Goal: Find specific page/section: Find specific page/section

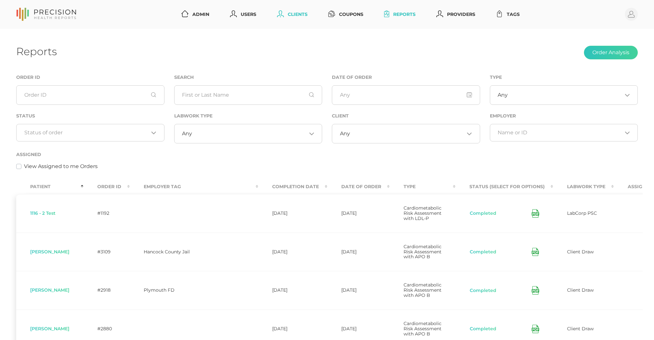
click at [307, 12] on link "Clients" at bounding box center [292, 14] width 36 height 12
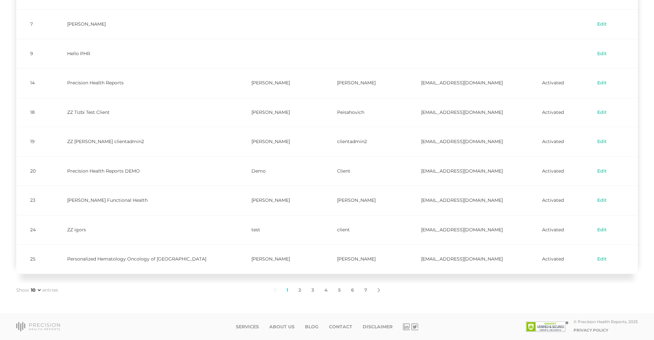
scroll to position [109, 0]
drag, startPoint x: 68, startPoint y: 257, endPoint x: 187, endPoint y: 259, distance: 118.7
click at [187, 259] on td "Personalized Hematology Oncology of [GEOGRAPHIC_DATA]" at bounding box center [145, 258] width 184 height 29
copy td "Personalized Hematology Oncology of [GEOGRAPHIC_DATA]"
click at [297, 287] on link "2" at bounding box center [299, 291] width 13 height 14
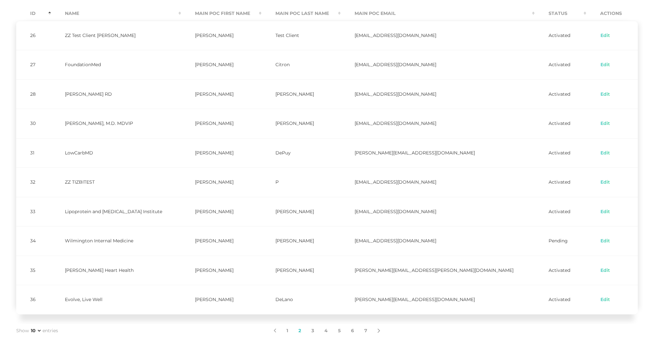
scroll to position [64, 0]
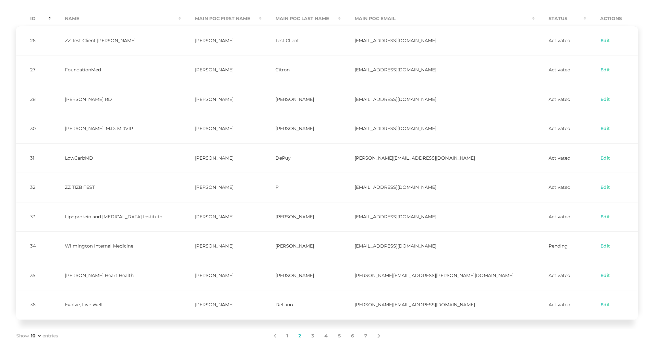
drag, startPoint x: 69, startPoint y: 125, endPoint x: 146, endPoint y: 126, distance: 76.5
click at [146, 126] on td "[PERSON_NAME], M.D. MDVIP" at bounding box center [116, 128] width 130 height 29
copy td "[PERSON_NAME], M.D. MDVIP"
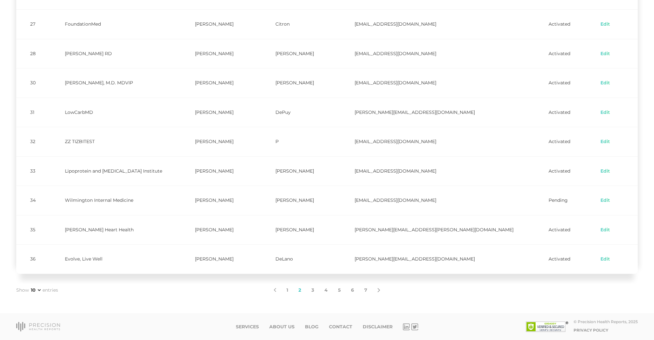
scroll to position [109, 0]
click at [311, 290] on link "3" at bounding box center [312, 291] width 13 height 14
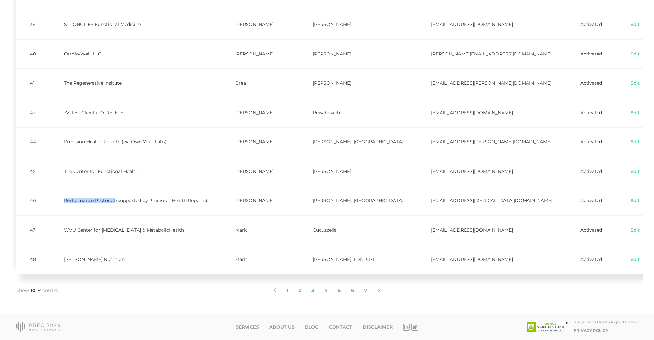
drag, startPoint x: 66, startPoint y: 199, endPoint x: 117, endPoint y: 199, distance: 50.2
click at [117, 199] on td "Performance Protocol (supported by Precision Health Reports)" at bounding box center [135, 200] width 171 height 29
copy td "Performance Protocol"
click at [328, 287] on link "4" at bounding box center [326, 291] width 14 height 14
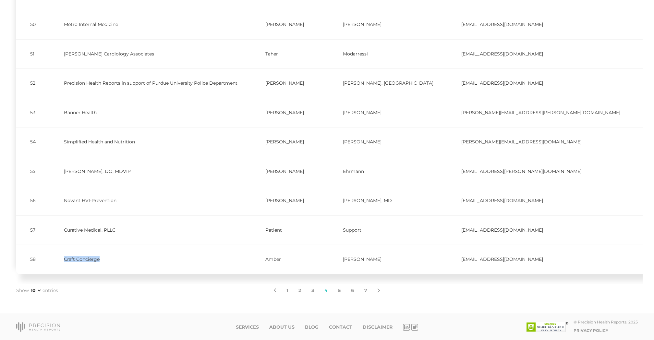
drag, startPoint x: 63, startPoint y: 258, endPoint x: 107, endPoint y: 258, distance: 44.1
click at [107, 258] on td "Craft Concierge" at bounding box center [150, 258] width 201 height 29
copy td "Craft Concierge"
click at [340, 288] on link "5" at bounding box center [339, 291] width 13 height 14
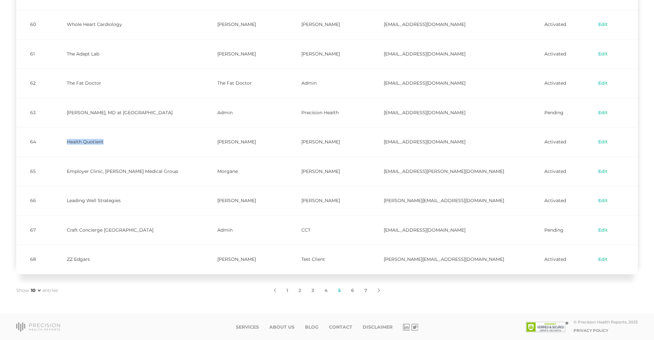
drag, startPoint x: 70, startPoint y: 142, endPoint x: 110, endPoint y: 143, distance: 39.9
click at [110, 143] on td "Health Quotient" at bounding box center [128, 141] width 151 height 29
copy td "Health Quotient"
drag, startPoint x: 69, startPoint y: 229, endPoint x: 130, endPoint y: 229, distance: 60.3
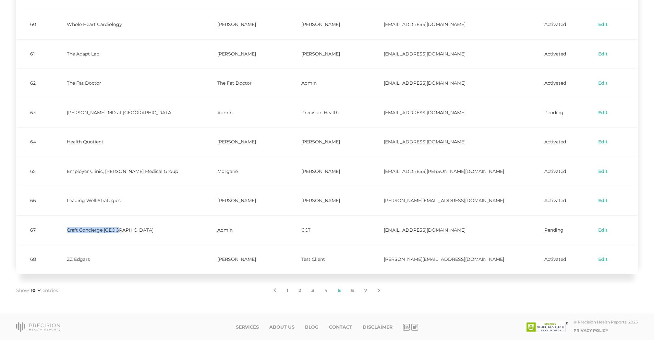
click at [130, 229] on td "Craft Concierge [GEOGRAPHIC_DATA]" at bounding box center [128, 229] width 151 height 29
copy td "Craft Concierge [GEOGRAPHIC_DATA]"
click at [352, 291] on link "6" at bounding box center [352, 291] width 13 height 14
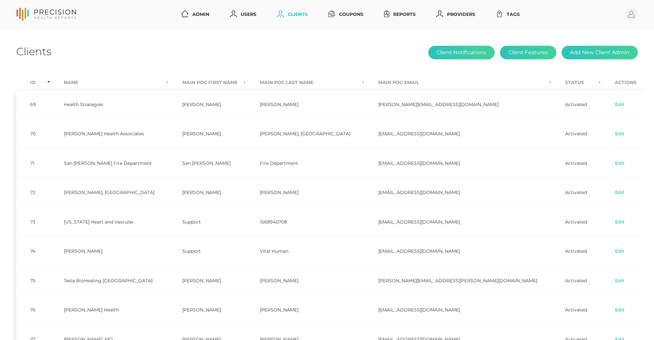
scroll to position [0, 0]
drag, startPoint x: 69, startPoint y: 102, endPoint x: 114, endPoint y: 103, distance: 45.4
click at [114, 103] on td "Health Strategies" at bounding box center [109, 104] width 118 height 29
copy td "Health Strategies"
drag, startPoint x: 69, startPoint y: 132, endPoint x: 139, endPoint y: 136, distance: 70.1
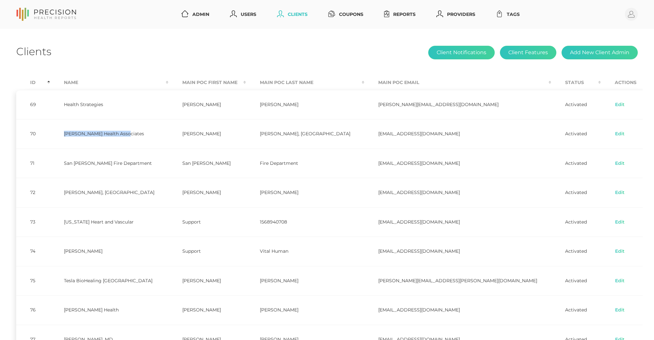
click at [139, 136] on td "[PERSON_NAME] Health Associates" at bounding box center [109, 133] width 118 height 29
copy td "[PERSON_NAME] Health Associates"
drag, startPoint x: 68, startPoint y: 191, endPoint x: 121, endPoint y: 191, distance: 53.2
click at [121, 191] on td "[PERSON_NAME], [GEOGRAPHIC_DATA]" at bounding box center [109, 192] width 118 height 29
copy td "[PERSON_NAME], [GEOGRAPHIC_DATA]"
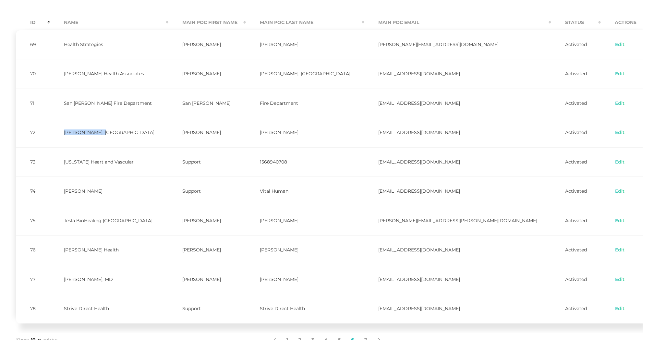
scroll to position [73, 0]
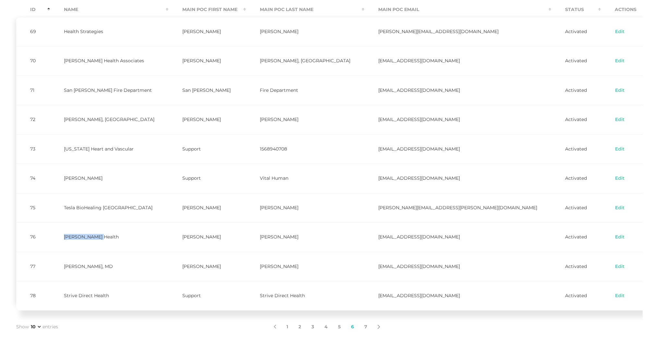
drag, startPoint x: 70, startPoint y: 235, endPoint x: 110, endPoint y: 235, distance: 39.9
click at [110, 235] on td "[PERSON_NAME] Health" at bounding box center [109, 236] width 118 height 29
drag, startPoint x: 69, startPoint y: 266, endPoint x: 133, endPoint y: 268, distance: 63.2
click at [133, 268] on td "[PERSON_NAME], MD" at bounding box center [109, 266] width 118 height 29
click at [82, 295] on td "Strive Direct Health" at bounding box center [109, 295] width 118 height 29
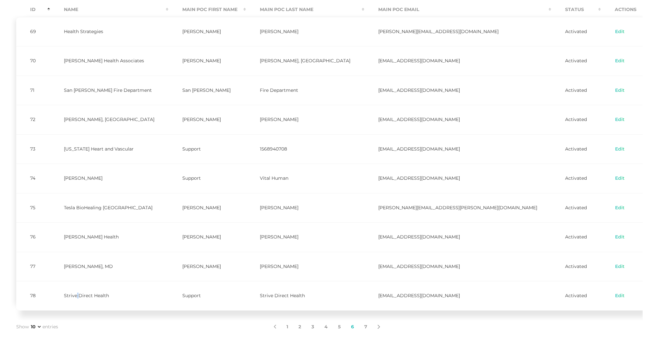
click at [82, 295] on td "Strive Direct Health" at bounding box center [109, 295] width 118 height 29
drag, startPoint x: 69, startPoint y: 295, endPoint x: 135, endPoint y: 295, distance: 65.8
click at [135, 295] on td "Strive Direct Health" at bounding box center [109, 295] width 118 height 29
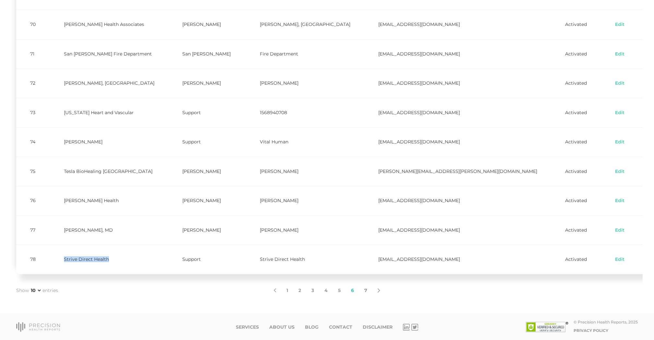
click at [364, 289] on link "7" at bounding box center [365, 291] width 13 height 14
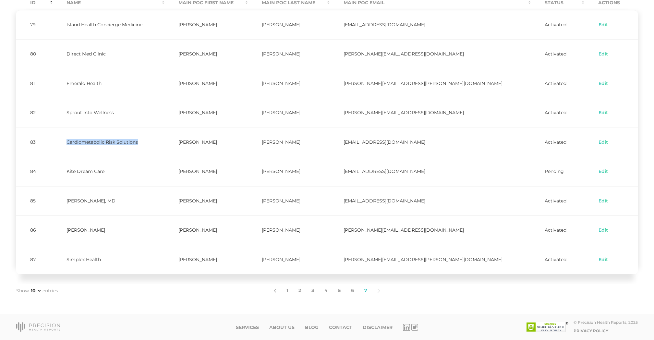
drag, startPoint x: 71, startPoint y: 141, endPoint x: 143, endPoint y: 144, distance: 72.0
click at [143, 144] on td "Cardiometabolic Risk Solutions" at bounding box center [109, 141] width 112 height 29
drag, startPoint x: 69, startPoint y: 199, endPoint x: 141, endPoint y: 198, distance: 72.0
click at [141, 198] on td "[PERSON_NAME], MD" at bounding box center [109, 200] width 112 height 29
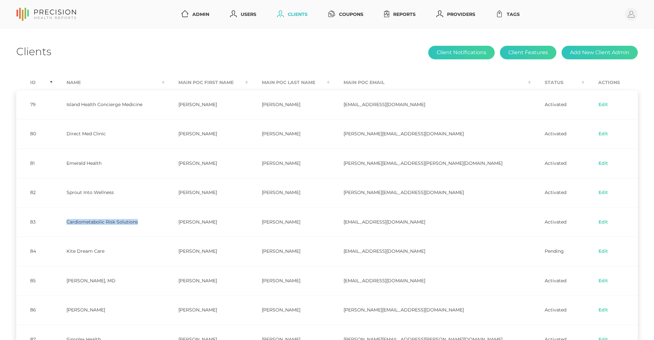
scroll to position [0, 0]
click at [407, 14] on link "Reports" at bounding box center [399, 14] width 37 height 12
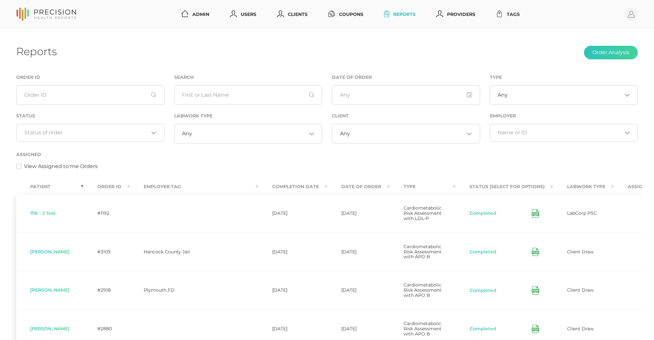
click at [92, 129] on input "Search for option" at bounding box center [86, 132] width 124 height 6
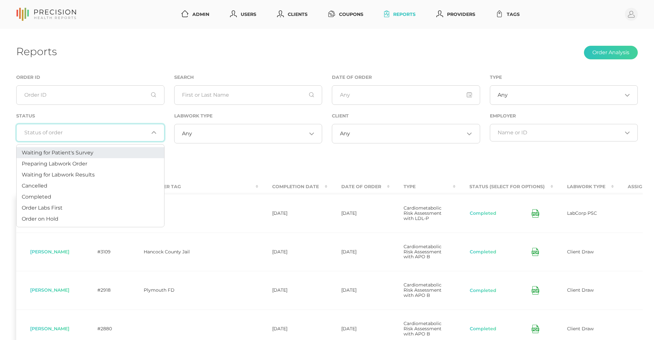
click at [79, 162] on span "Preparing Labwork Order" at bounding box center [54, 163] width 65 height 6
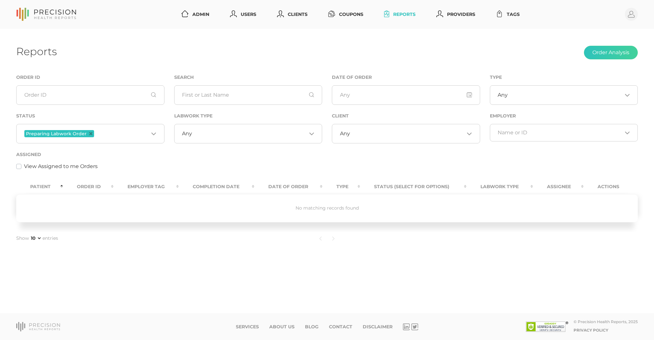
click at [109, 133] on input "Search for option" at bounding box center [121, 133] width 53 height 8
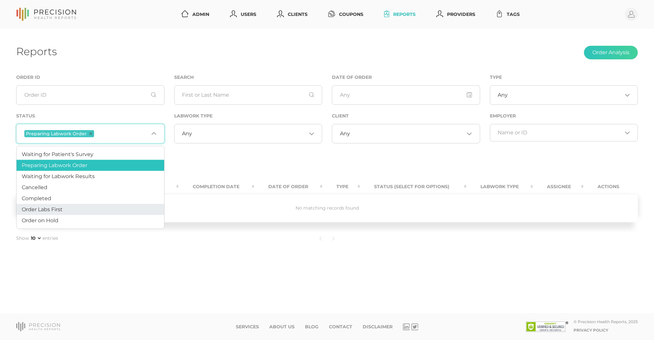
click at [75, 209] on li "Order Labs First" at bounding box center [90, 209] width 147 height 11
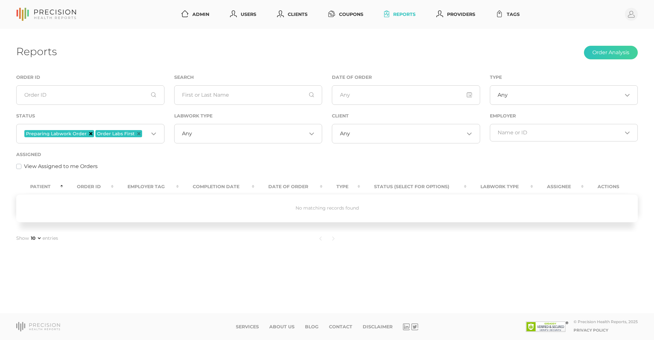
click at [90, 133] on icon "Deselect Preparing Labwork Order" at bounding box center [90, 133] width 3 height 3
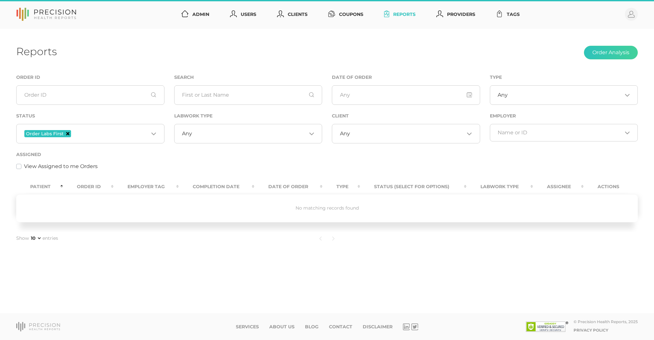
click at [67, 134] on icon "Deselect Order Labs First" at bounding box center [67, 133] width 3 height 3
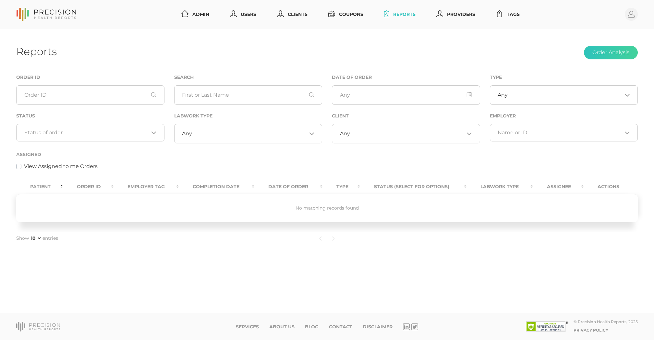
click at [67, 134] on input "Search for option" at bounding box center [86, 132] width 124 height 6
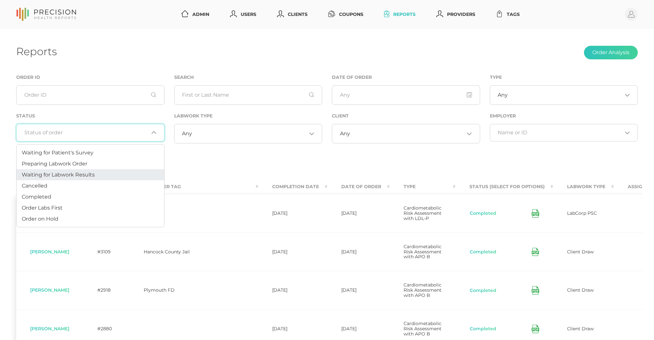
click at [68, 170] on li "Waiting for Labwork Results" at bounding box center [90, 174] width 147 height 11
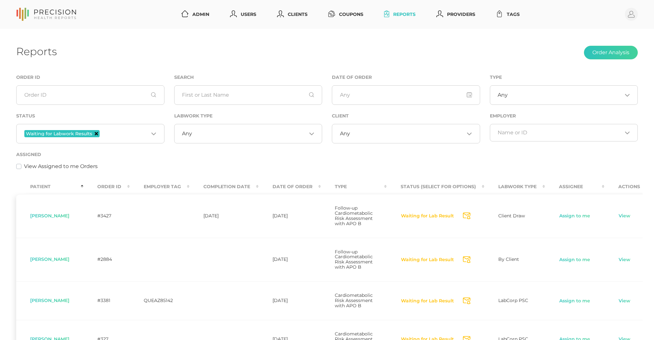
click at [95, 133] on icon "Deselect Waiting for Labwork Results" at bounding box center [96, 133] width 3 height 3
